Goal: Book appointment/travel/reservation

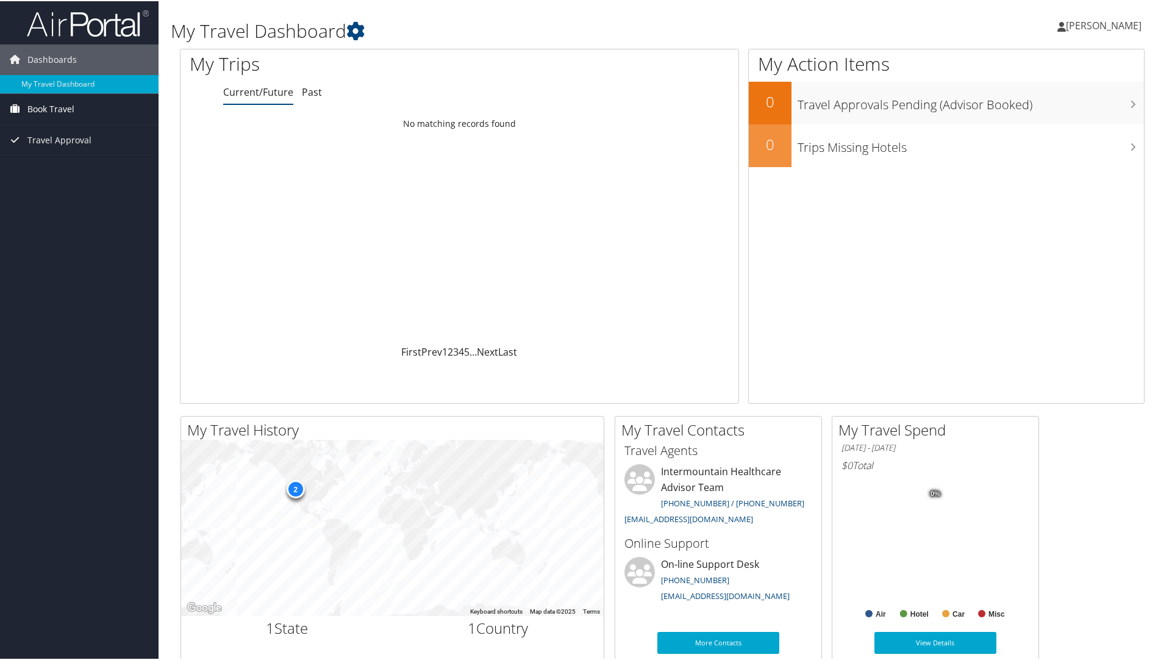
click at [72, 101] on span "Book Travel" at bounding box center [50, 108] width 47 height 31
click at [72, 149] on link "Book/Manage Online Trips" at bounding box center [79, 151] width 159 height 18
